Goal: Information Seeking & Learning: Learn about a topic

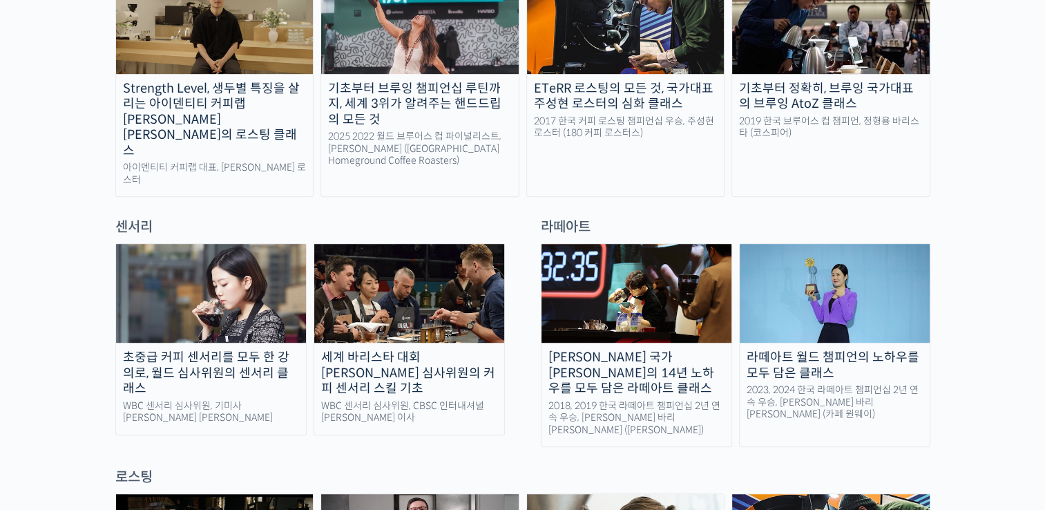
scroll to position [828, 0]
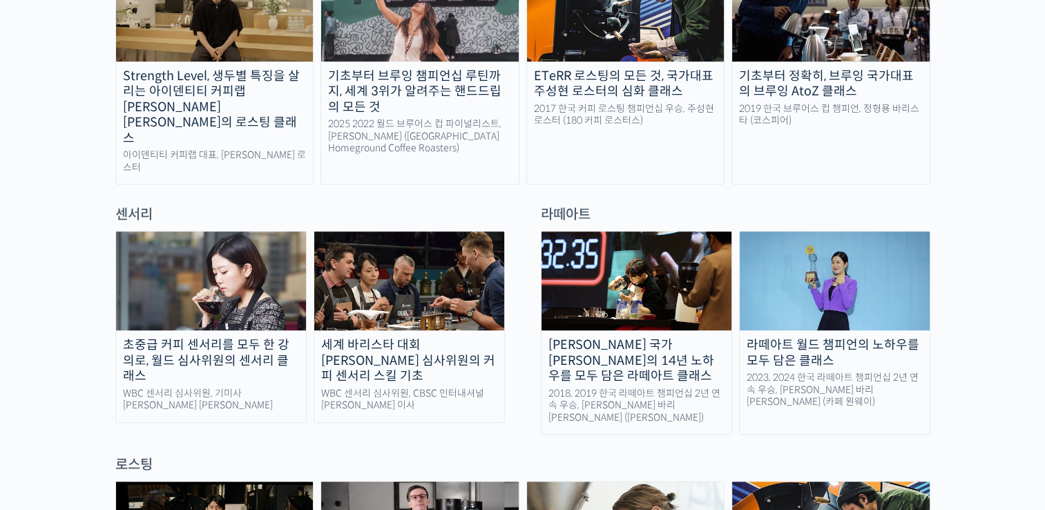
click at [878, 371] on div "2023, 2024 한국 라떼아트 챔피언십 2년 연속 우승, [PERSON_NAME] 바리[PERSON_NAME] (카페 원웨이)" at bounding box center [834, 389] width 190 height 37
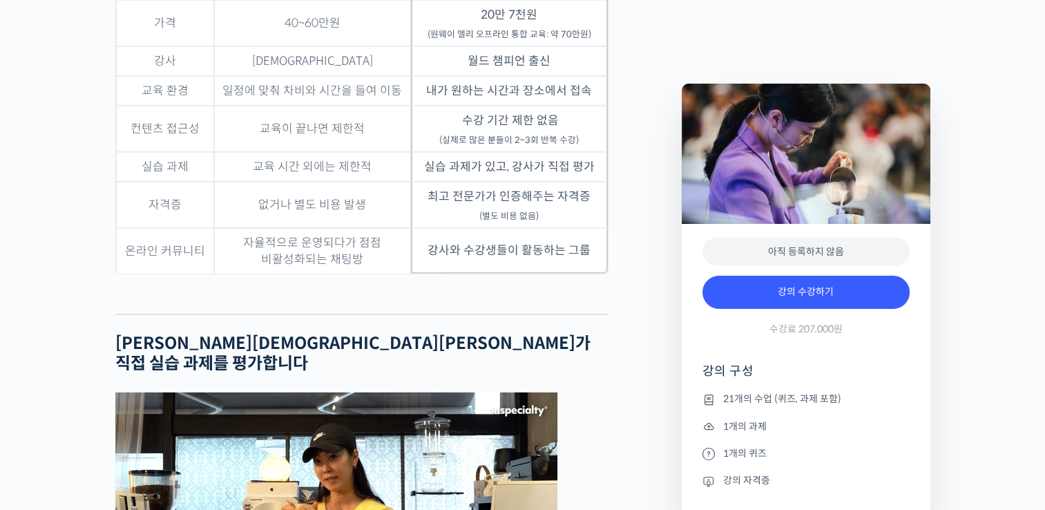
scroll to position [4073, 0]
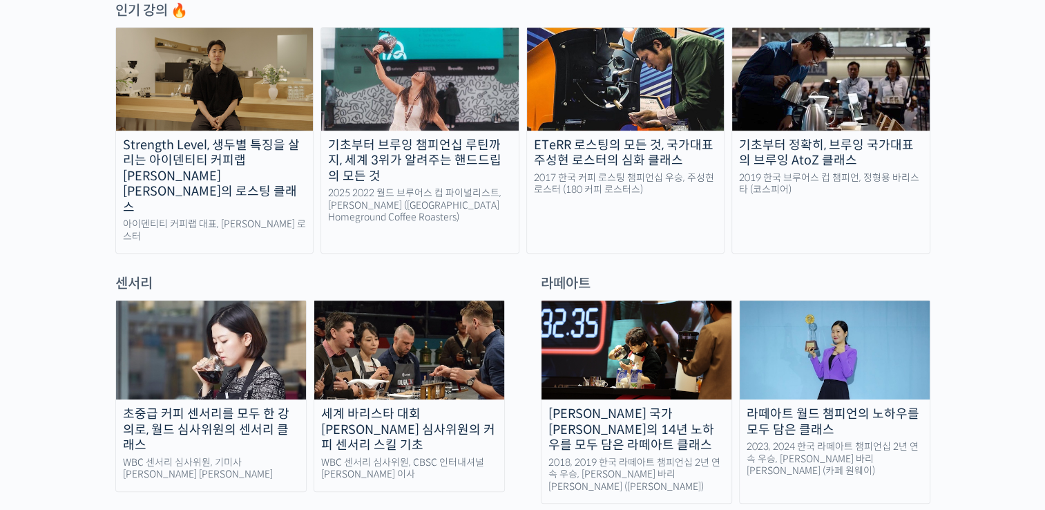
scroll to position [1105, 0]
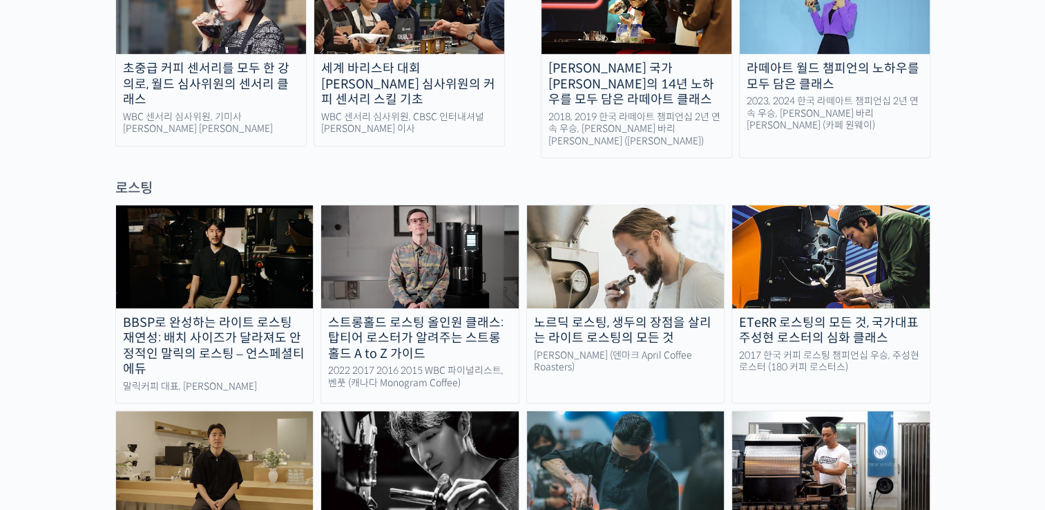
click at [411, 315] on div "스트롱홀드 로스팅 올인원 클래스: 탑티어 로스터가 알려주는 스트롱홀드 A to Z 가이드" at bounding box center [419, 338] width 197 height 47
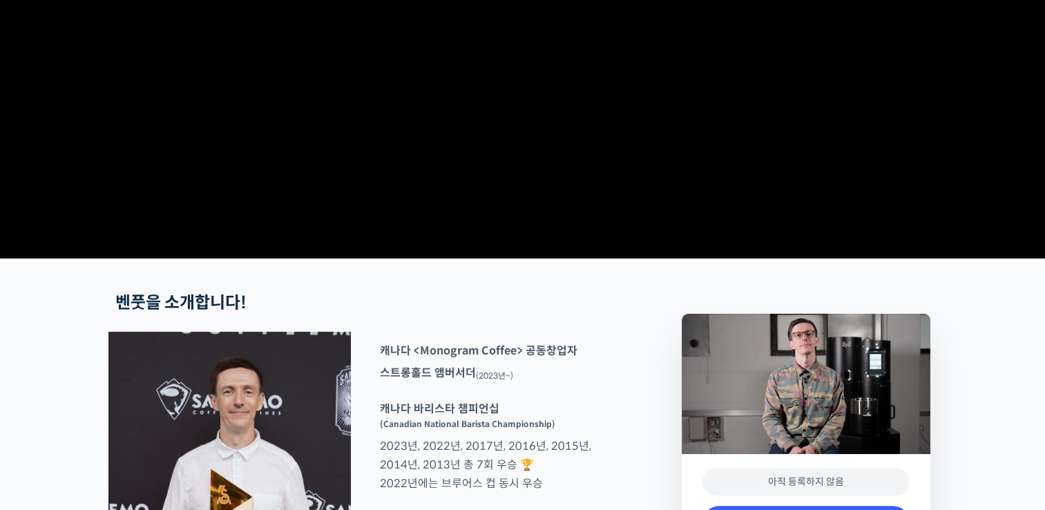
scroll to position [621, 0]
